Goal: Information Seeking & Learning: Check status

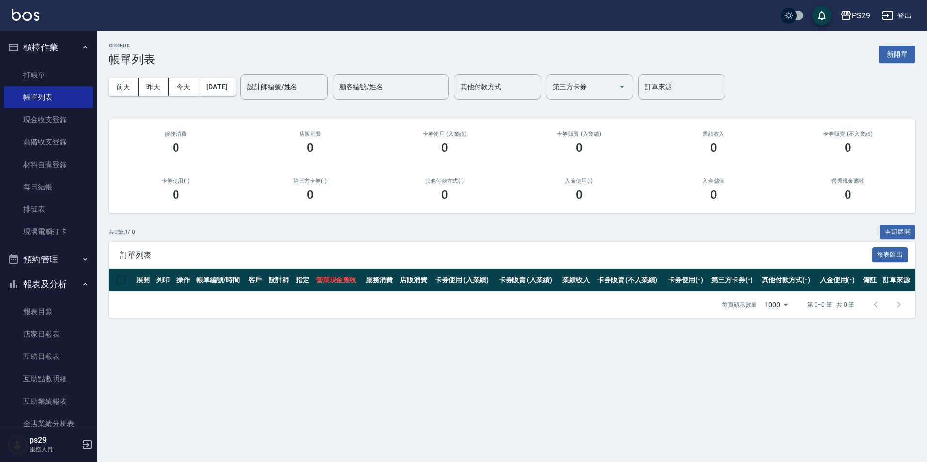
click at [58, 51] on button "櫃檯作業" at bounding box center [48, 47] width 89 height 25
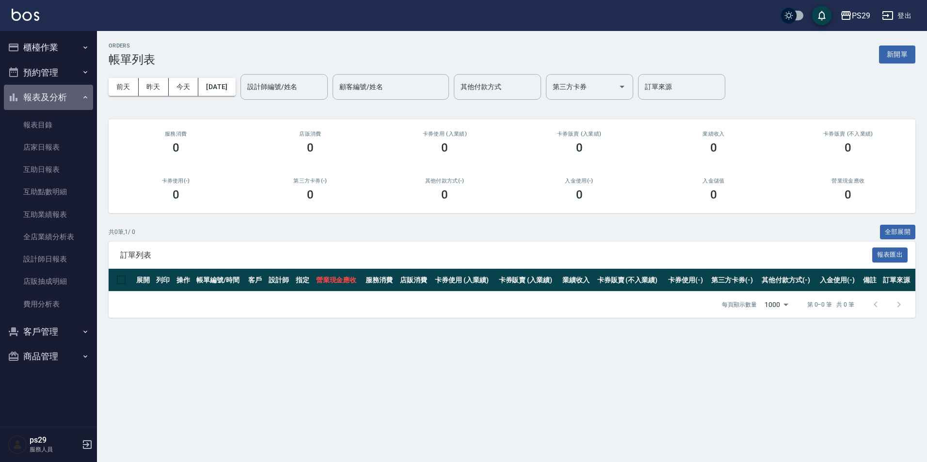
click at [33, 92] on button "報表及分析" at bounding box center [48, 97] width 89 height 25
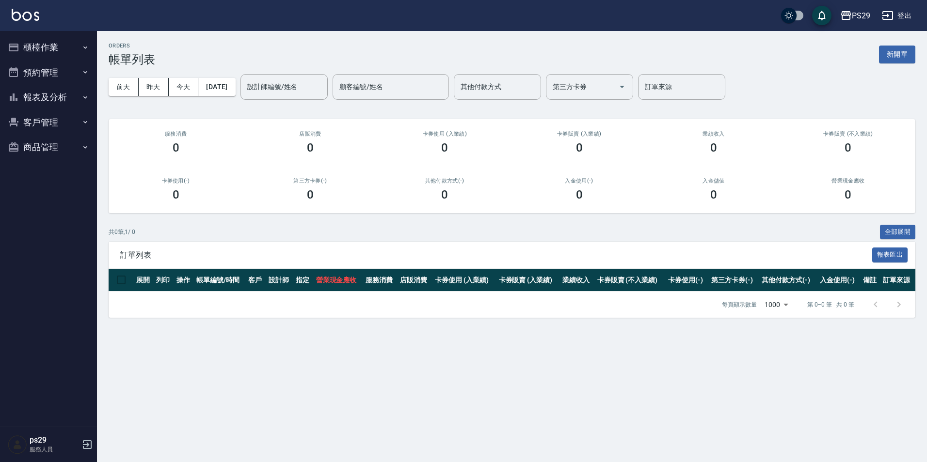
click at [33, 92] on button "報表及分析" at bounding box center [48, 97] width 89 height 25
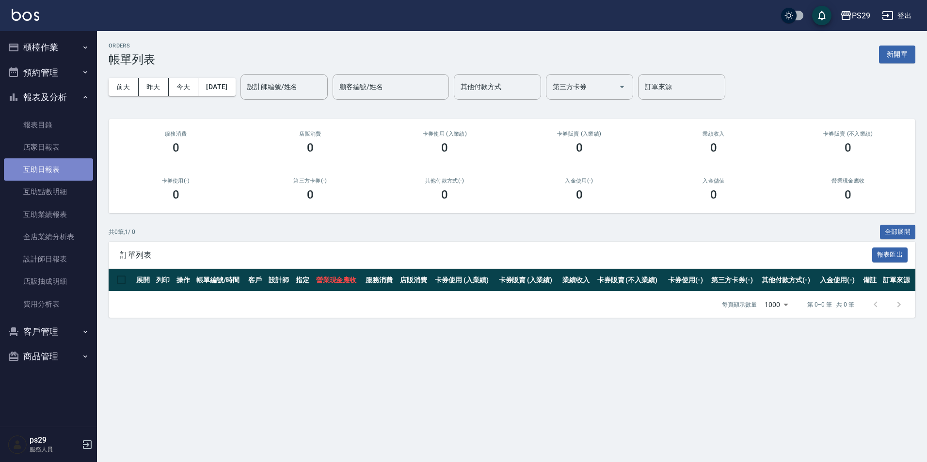
click at [48, 164] on link "互助日報表" at bounding box center [48, 169] width 89 height 22
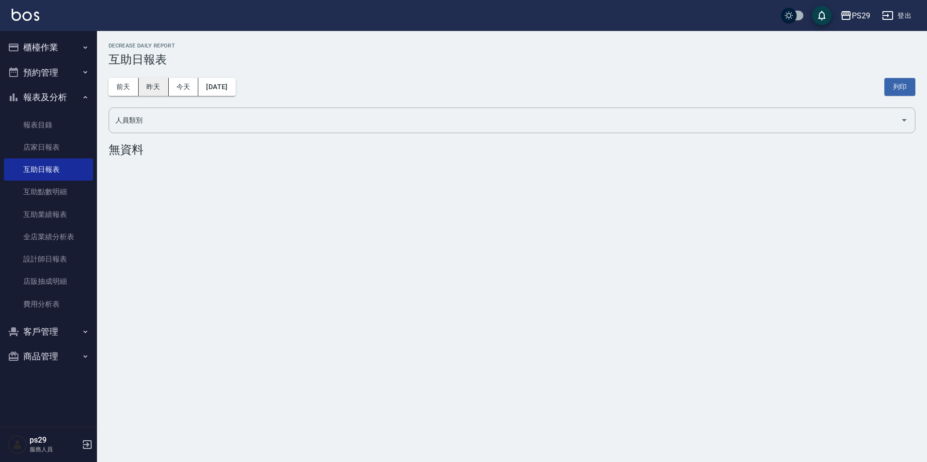
click at [161, 79] on button "昨天" at bounding box center [154, 87] width 30 height 18
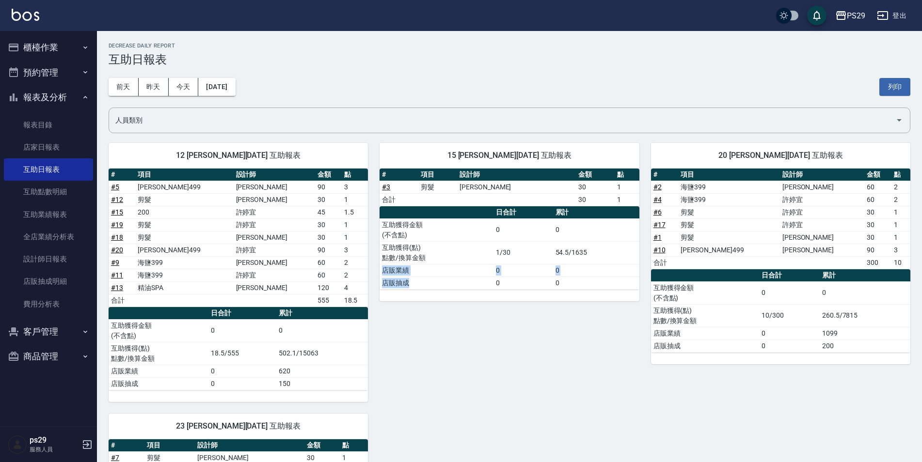
drag, startPoint x: 588, startPoint y: 256, endPoint x: 489, endPoint y: 280, distance: 102.2
click at [489, 280] on tbody "互助獲得金額 (不含點) 0 0 互助獲得(點) 點數/換算金額 1/30 54.5/1635 店販業績 0 0 店販抽成 0 0" at bounding box center [508, 254] width 259 height 71
drag, startPoint x: 489, startPoint y: 280, endPoint x: 590, endPoint y: 381, distance: 142.9
click at [590, 381] on div "15 [PERSON_NAME][DATE] 互助報表 # 項目 設計師 金額 點 # 3 剪髮 [PERSON_NAME] 30 1 合計 30 1 日合計…" at bounding box center [503, 266] width 271 height 271
